Goal: Task Accomplishment & Management: Manage account settings

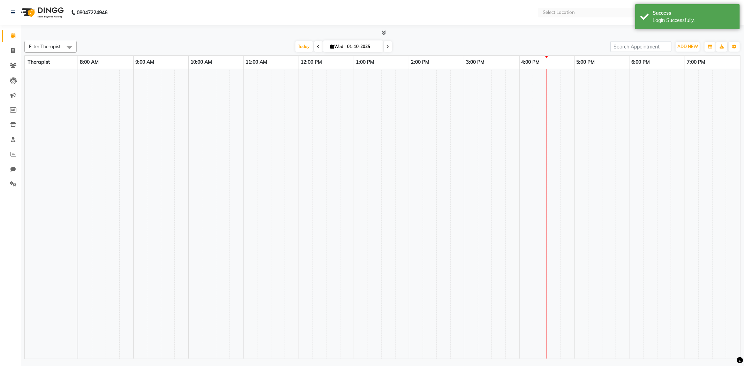
select select "en"
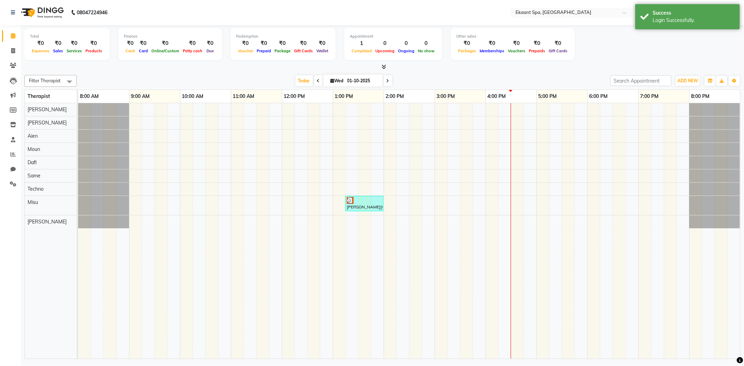
drag, startPoint x: 450, startPoint y: 78, endPoint x: 531, endPoint y: 38, distance: 90.0
click at [451, 78] on div "[DATE] [DATE]" at bounding box center [343, 81] width 527 height 10
drag, startPoint x: 112, startPoint y: 66, endPoint x: 107, endPoint y: 65, distance: 4.5
click at [111, 65] on div at bounding box center [382, 66] width 716 height 7
drag, startPoint x: 512, startPoint y: 78, endPoint x: 528, endPoint y: 67, distance: 19.7
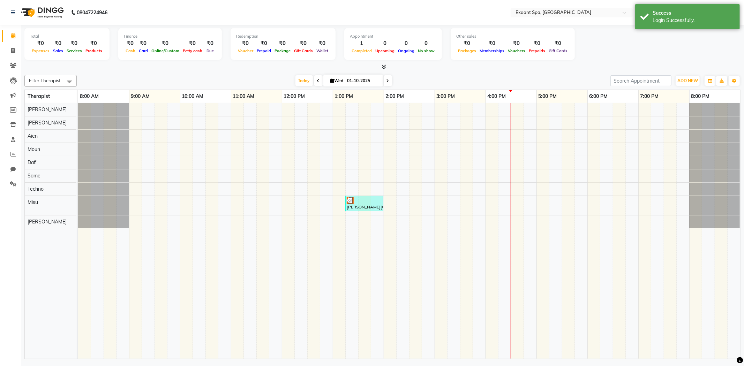
click at [515, 77] on div "[DATE] [DATE]" at bounding box center [343, 81] width 527 height 10
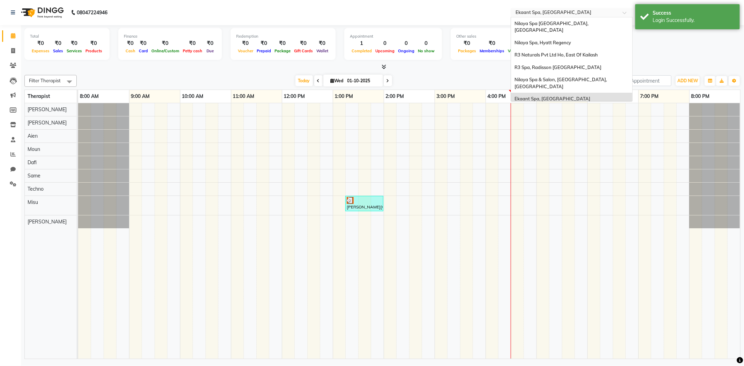
click at [561, 10] on input "text" at bounding box center [564, 13] width 101 height 7
click at [364, 70] on div at bounding box center [382, 66] width 716 height 7
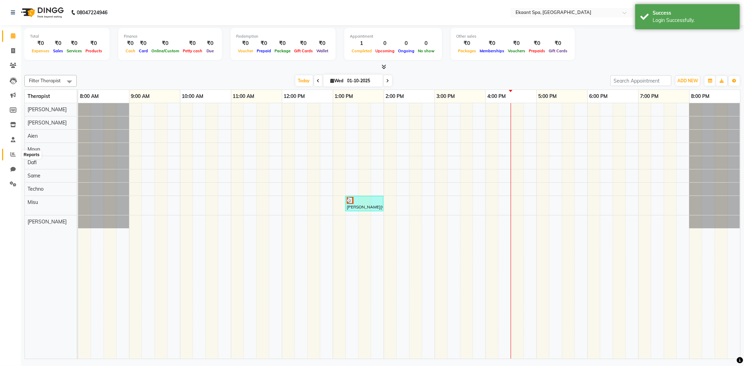
click at [15, 157] on icon at bounding box center [12, 154] width 5 height 5
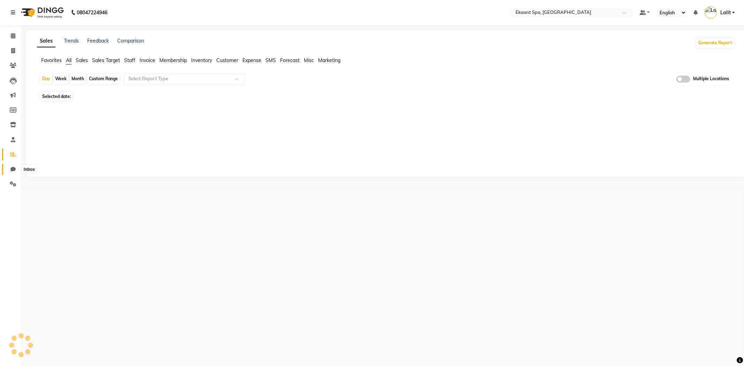
click at [8, 169] on span at bounding box center [13, 170] width 12 height 8
select select "100"
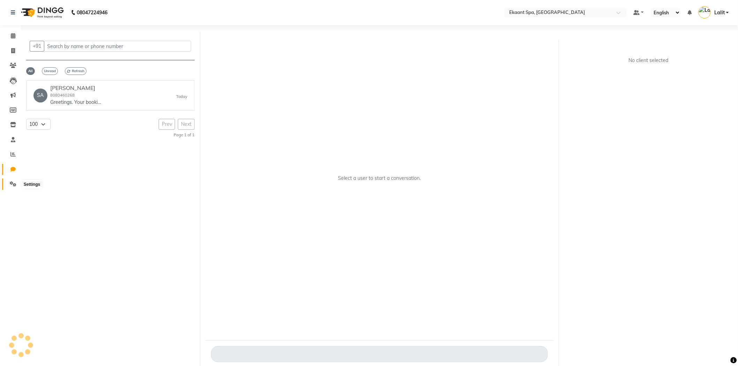
click at [7, 186] on span at bounding box center [13, 184] width 12 height 8
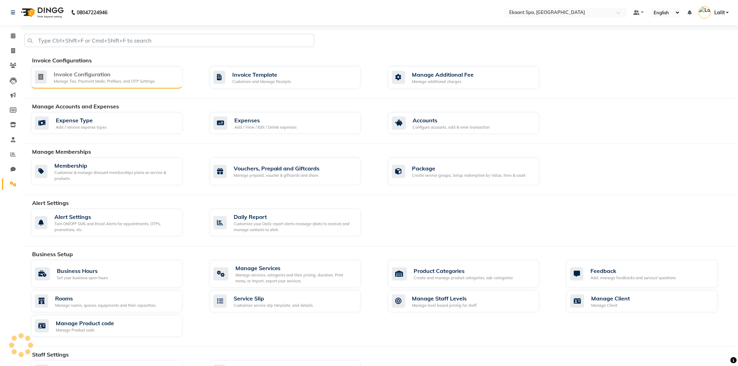
click at [85, 73] on div "Invoice Configuration" at bounding box center [104, 74] width 101 height 8
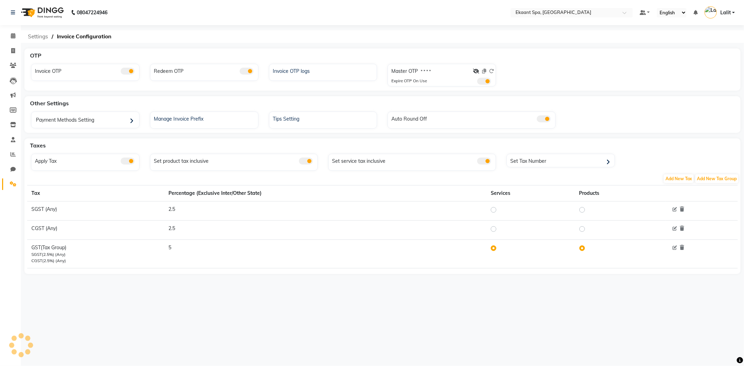
click at [49, 37] on span "Settings" at bounding box center [37, 36] width 27 height 13
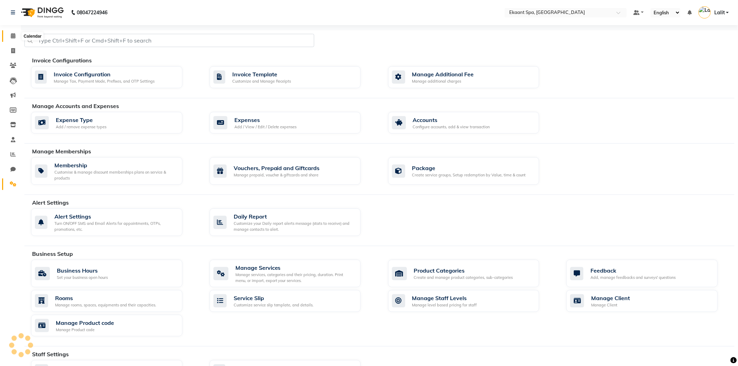
click at [12, 33] on span at bounding box center [13, 36] width 12 height 8
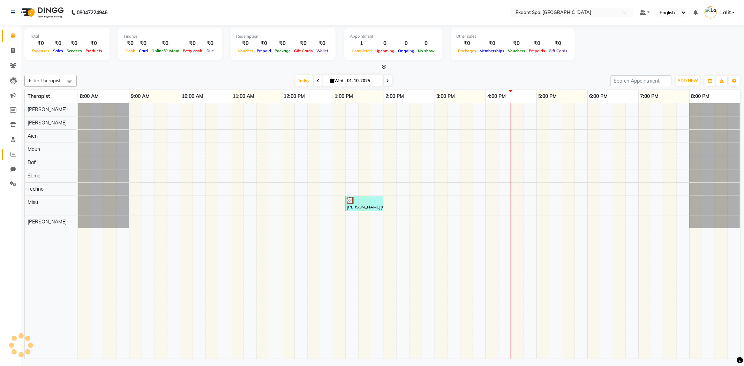
click at [15, 159] on link "Reports" at bounding box center [10, 155] width 17 height 12
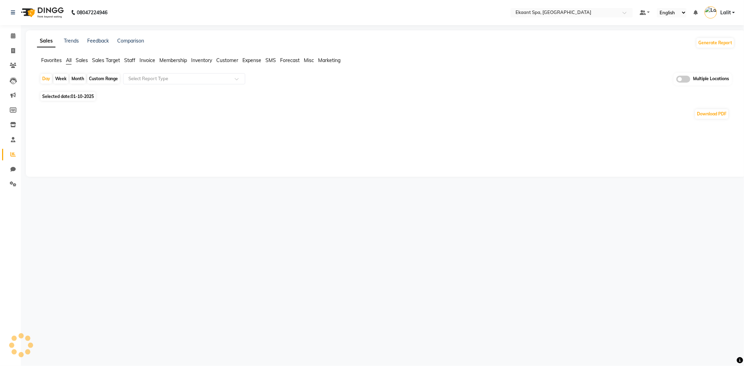
drag, startPoint x: 130, startPoint y: 60, endPoint x: 131, endPoint y: 64, distance: 4.5
click at [130, 60] on span "Staff" at bounding box center [129, 60] width 11 height 6
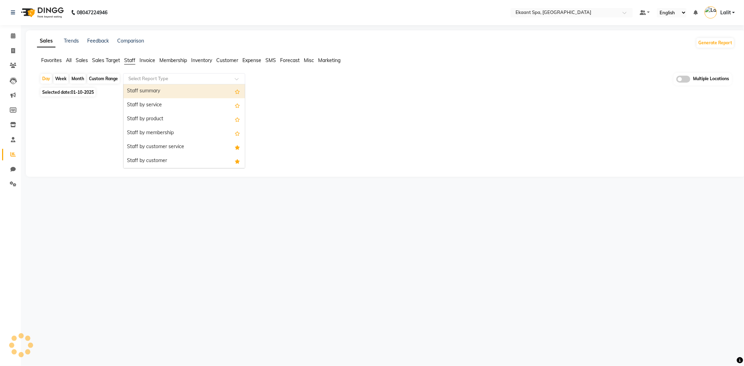
click at [142, 81] on input "text" at bounding box center [177, 78] width 100 height 7
click at [159, 147] on div "Staff by customer service" at bounding box center [183, 147] width 121 height 14
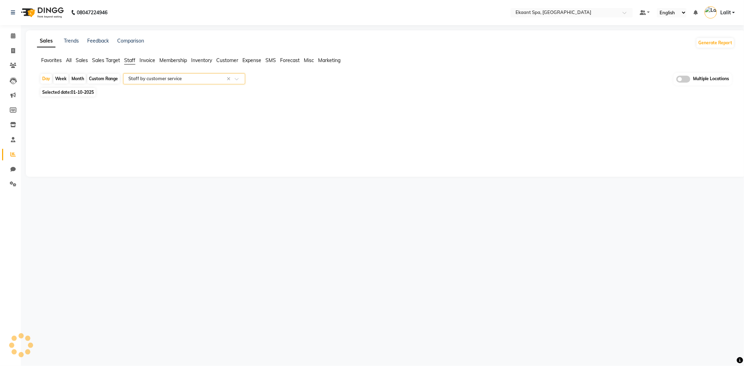
click at [72, 89] on span "Selected date: [DATE]" at bounding box center [67, 92] width 55 height 9
select select "10"
select select "2025"
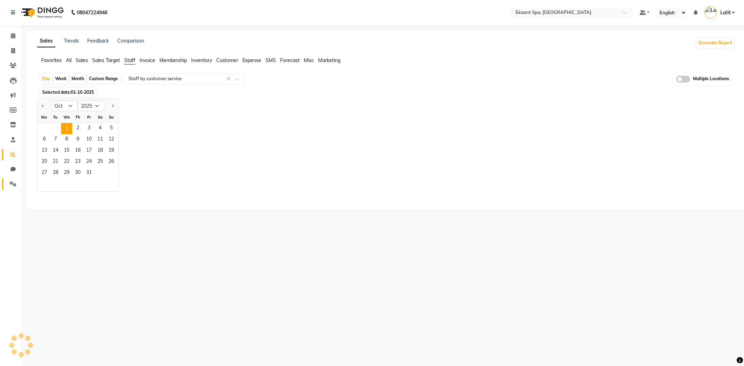
click at [13, 179] on link "Settings" at bounding box center [10, 185] width 17 height 12
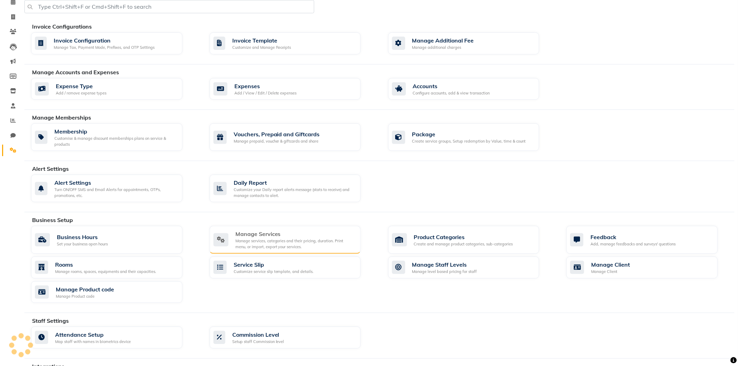
scroll to position [39, 0]
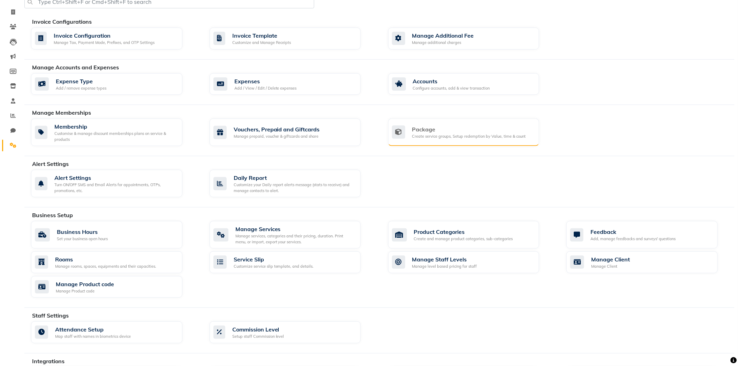
click at [437, 134] on div "Create service groups, Setup redemption by Value, time & count" at bounding box center [469, 137] width 114 height 6
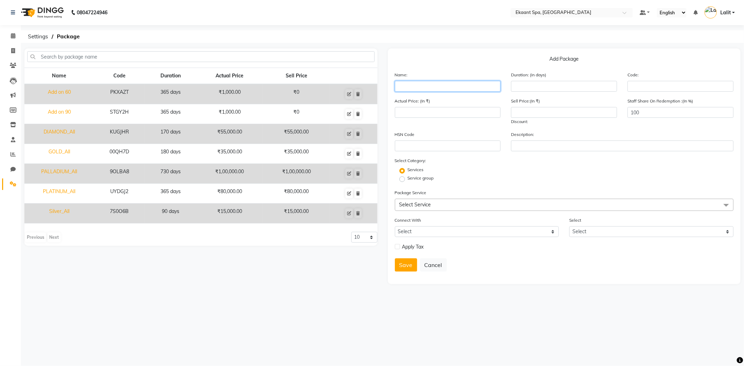
click at [428, 81] on input "text" at bounding box center [448, 86] width 106 height 11
type input "Add on 30"
type input "1"
type input "365"
type input "1000"
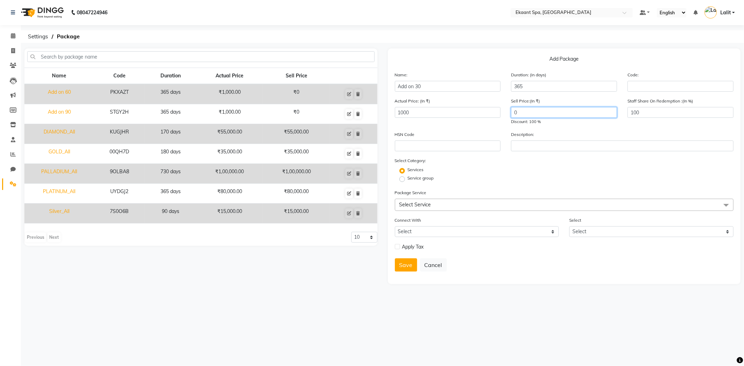
type input "0"
click at [408, 179] on label "Service group" at bounding box center [421, 178] width 26 height 6
click at [403, 179] on input "Service group" at bounding box center [404, 178] width 5 height 5
radio input "true"
radio input "false"
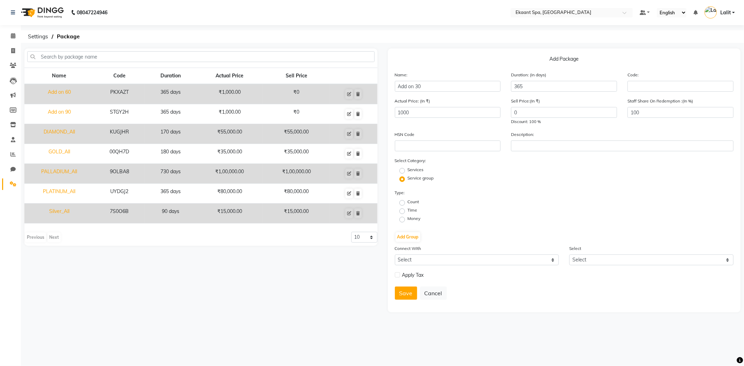
click at [408, 210] on label "Time" at bounding box center [413, 210] width 10 height 6
click at [402, 210] on input "Time" at bounding box center [404, 211] width 5 height 5
radio input "true"
click at [402, 239] on button "Add Group" at bounding box center [407, 237] width 25 height 10
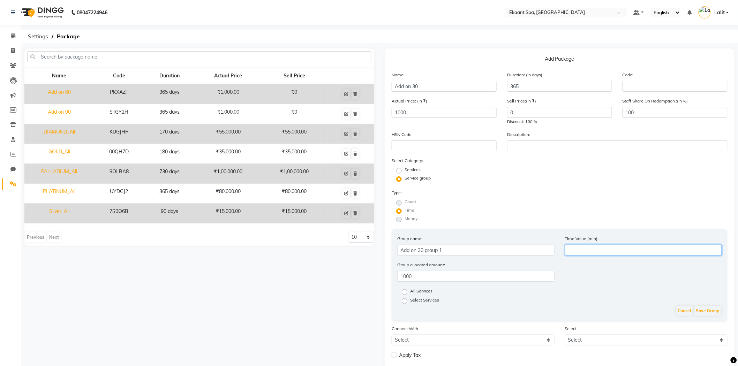
click at [568, 246] on input "number" at bounding box center [643, 250] width 157 height 11
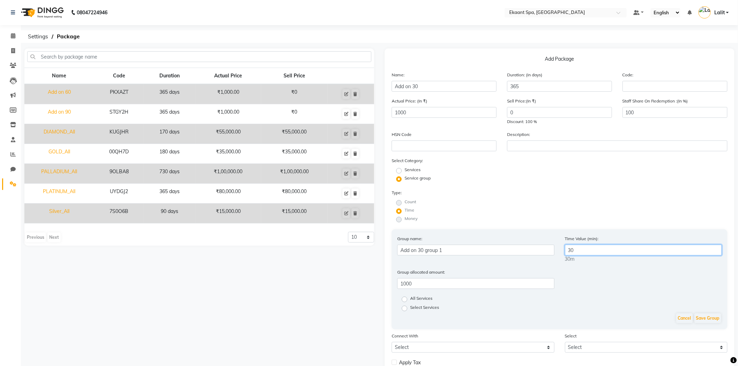
type input "30"
click at [576, 267] on div "Group name: Add on 30 group 1 Time Value (min): 30 30m" at bounding box center [559, 251] width 335 height 33
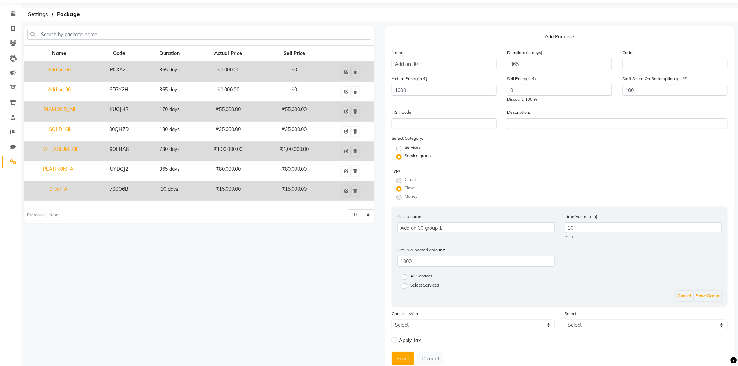
scroll to position [45, 0]
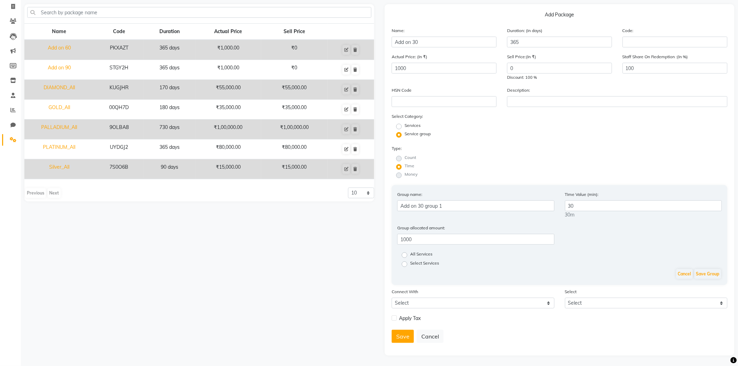
click at [410, 255] on label "All Services" at bounding box center [421, 255] width 22 height 8
click at [405, 255] on input "All Services" at bounding box center [407, 254] width 5 height 5
radio input "true"
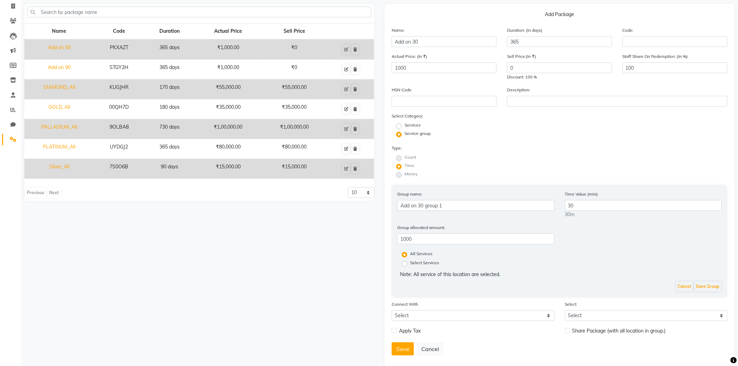
click at [410, 263] on label "Select Services" at bounding box center [424, 264] width 29 height 8
click at [405, 263] on input "Select Services" at bounding box center [407, 263] width 5 height 5
radio input "true"
radio input "false"
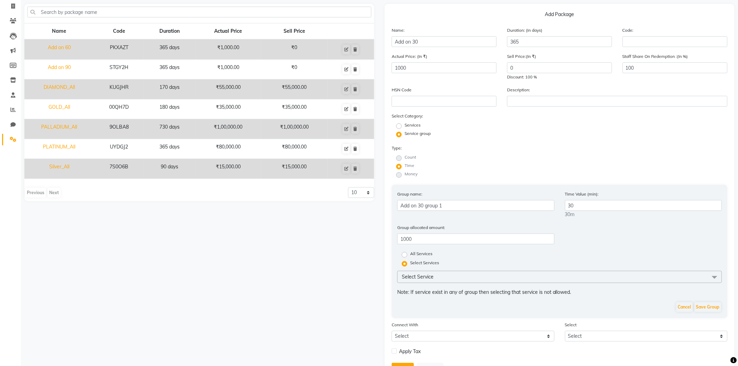
click at [421, 280] on span "Select Service" at bounding box center [559, 277] width 325 height 12
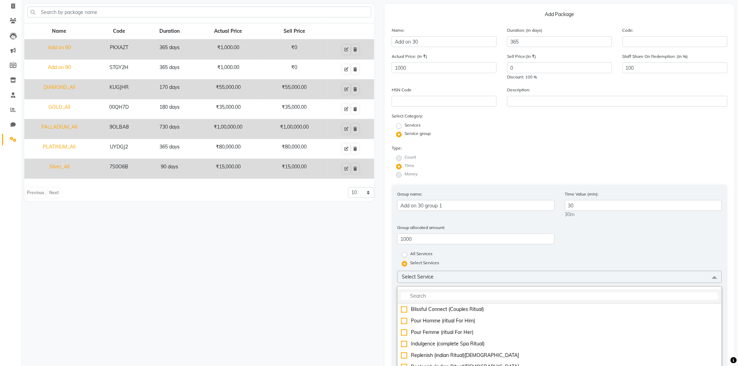
click at [445, 296] on input "multiselect-search" at bounding box center [559, 296] width 317 height 7
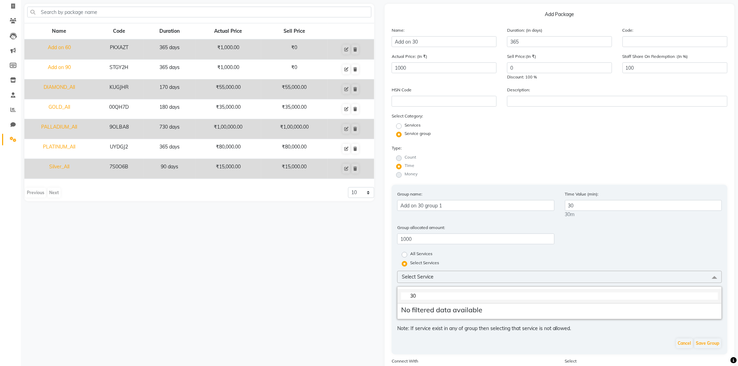
type input "3"
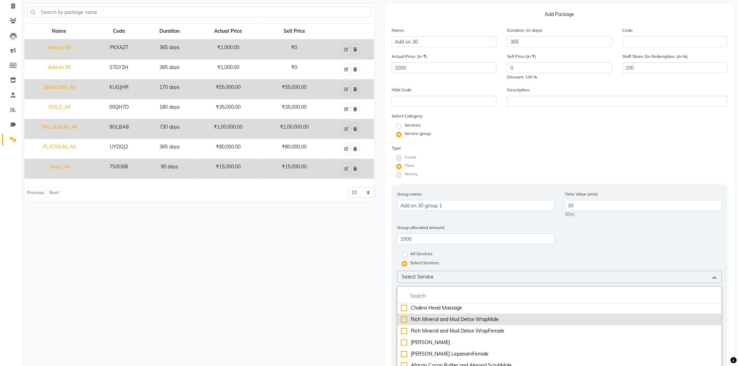
scroll to position [504, 0]
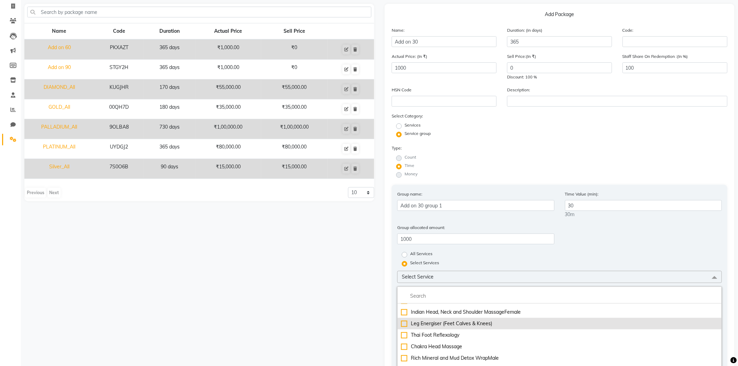
click at [442, 326] on div "Leg Energiser (Feet Calves & Knees)" at bounding box center [559, 323] width 317 height 7
checkbox input "true"
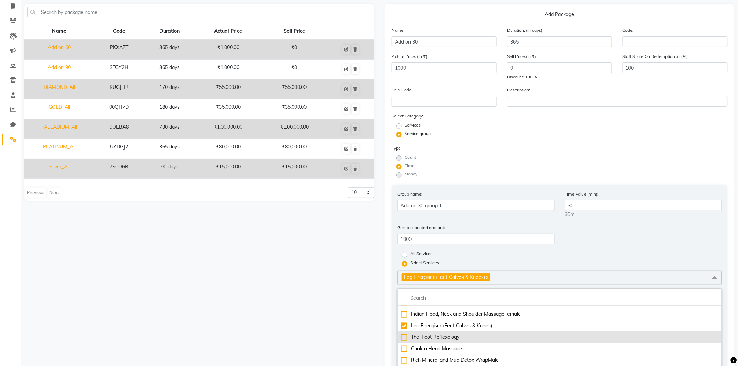
click at [440, 339] on div "Thai Foot Reflexology" at bounding box center [559, 337] width 317 height 7
checkbox input "true"
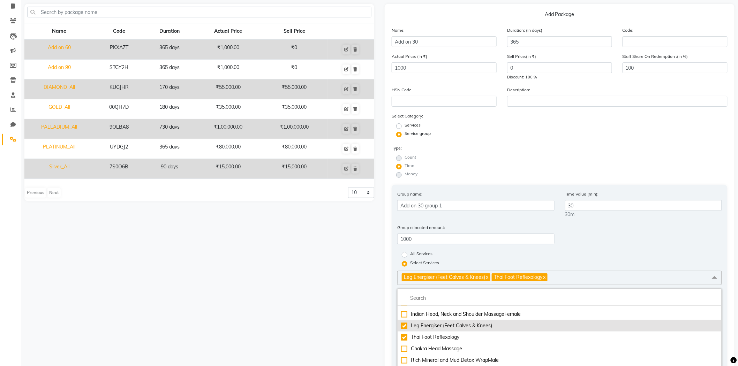
click at [451, 327] on div "Leg Energiser (Feet Calves & Knees)" at bounding box center [559, 325] width 317 height 7
checkbox input "false"
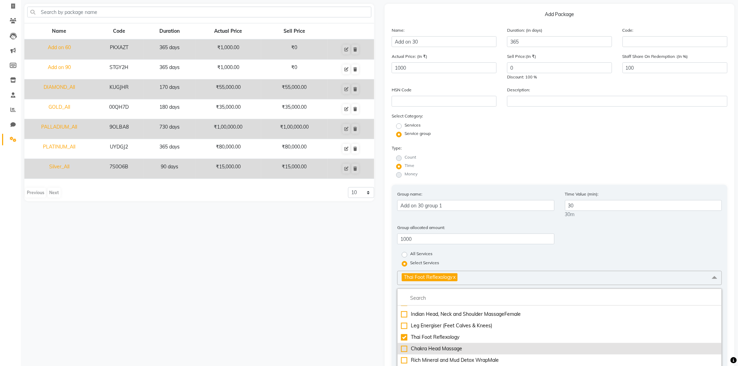
click at [440, 347] on div "Chakra Head Massage" at bounding box center [559, 348] width 317 height 7
checkbox input "true"
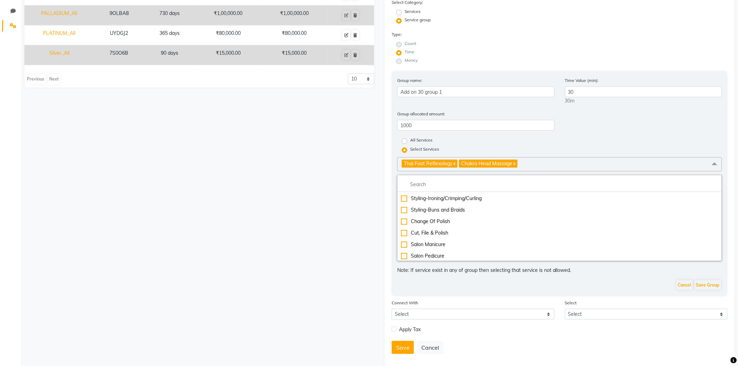
scroll to position [161, 0]
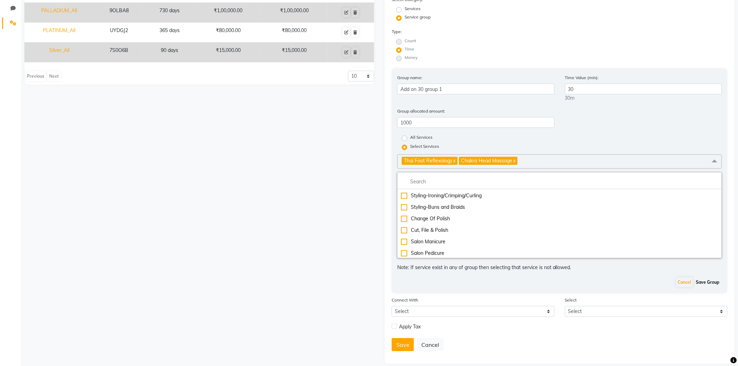
click at [717, 287] on button "Save Group" at bounding box center [707, 283] width 27 height 10
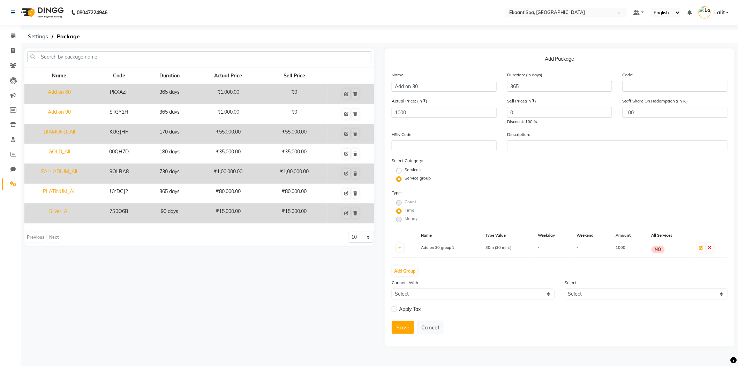
scroll to position [0, 0]
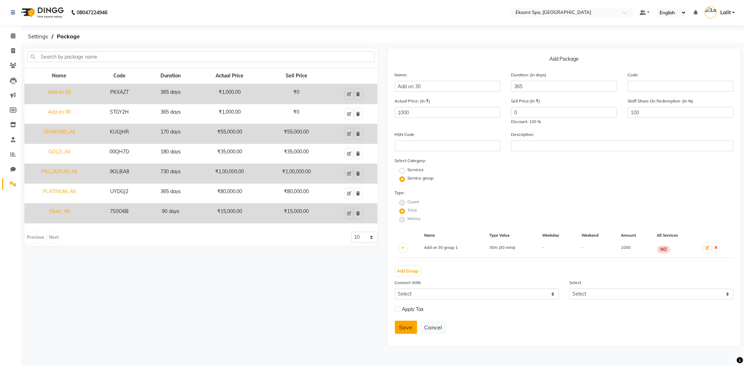
click at [405, 325] on button "Save" at bounding box center [406, 327] width 22 height 13
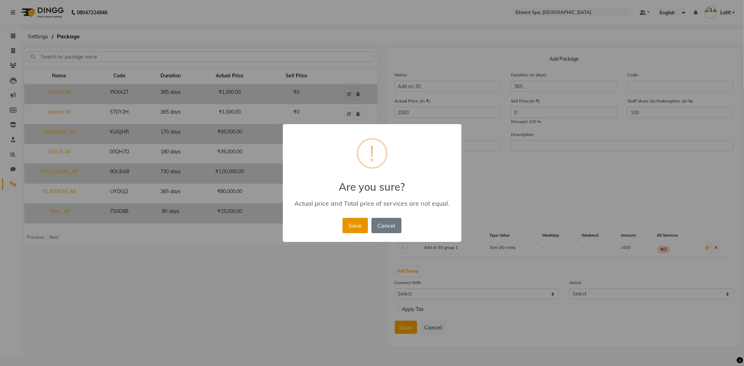
click at [357, 228] on button "Save" at bounding box center [354, 225] width 25 height 15
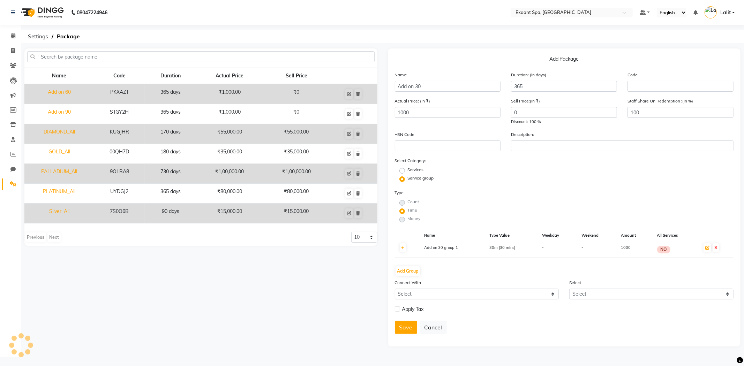
radio input "true"
radio input "false"
select select
checkbox input "false"
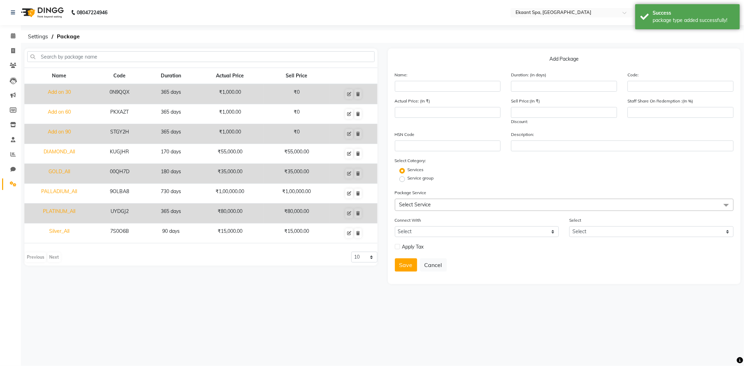
click at [277, 164] on td "₹35,000.00" at bounding box center [296, 174] width 67 height 20
click at [213, 243] on div "Name Code Duration Actual Price Sell Price Add on 30 0N9QQX 365 days ₹1,000.00 …" at bounding box center [200, 158] width 353 height 181
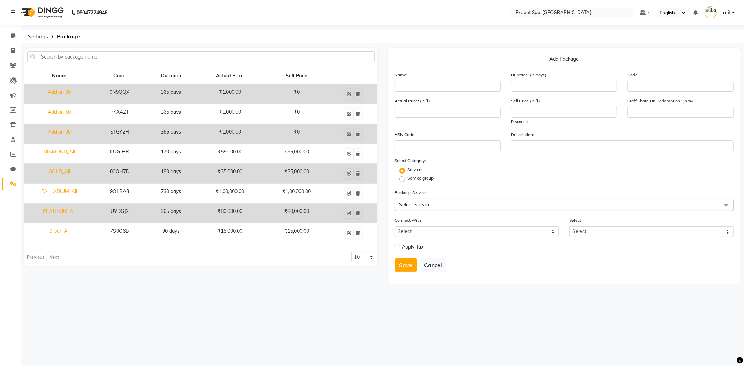
click at [430, 32] on ol "Settings Package" at bounding box center [381, 36] width 714 height 13
click at [13, 178] on li "Settings" at bounding box center [10, 184] width 21 height 15
click at [11, 185] on icon at bounding box center [13, 183] width 7 height 5
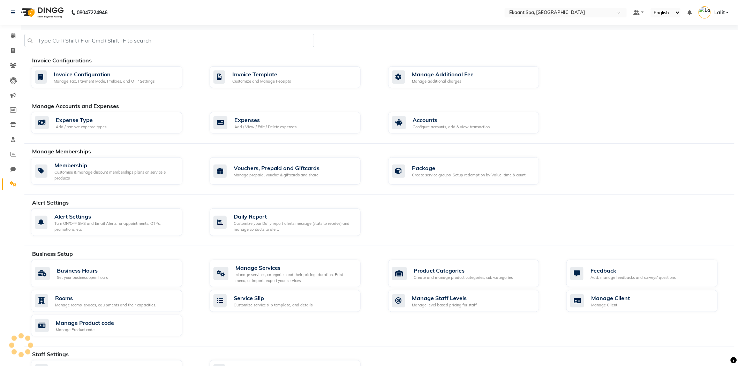
click at [11, 185] on icon at bounding box center [13, 183] width 7 height 5
click at [12, 36] on icon at bounding box center [13, 35] width 5 height 5
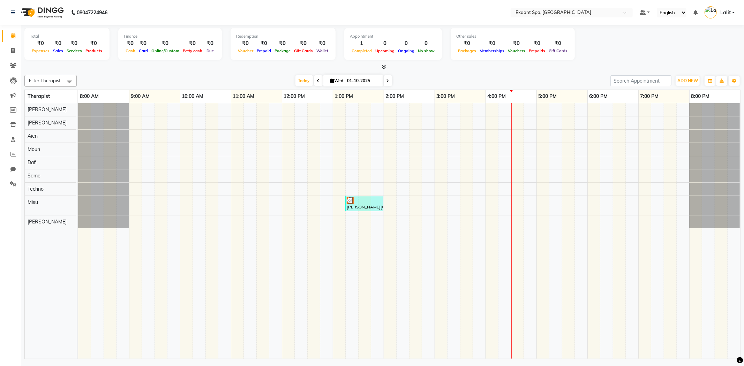
click at [222, 74] on div "Filter Therapist Select All Aien Dafi [PERSON_NAME] [PERSON_NAME] Misu Moun Sam…" at bounding box center [382, 215] width 716 height 287
click at [8, 187] on span at bounding box center [13, 184] width 12 height 8
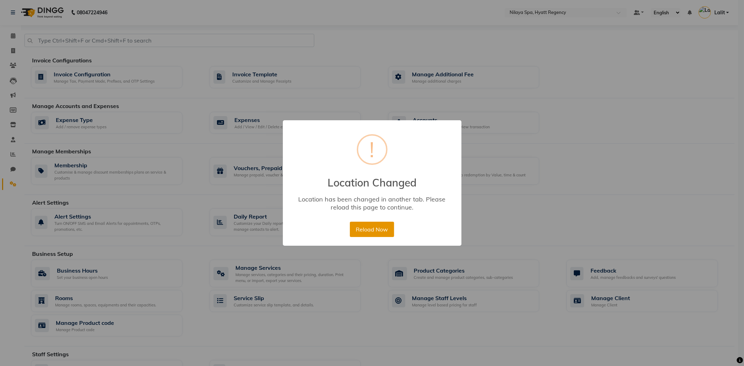
click at [369, 232] on button "Reload Now" at bounding box center [372, 229] width 44 height 15
